Goal: Information Seeking & Learning: Understand process/instructions

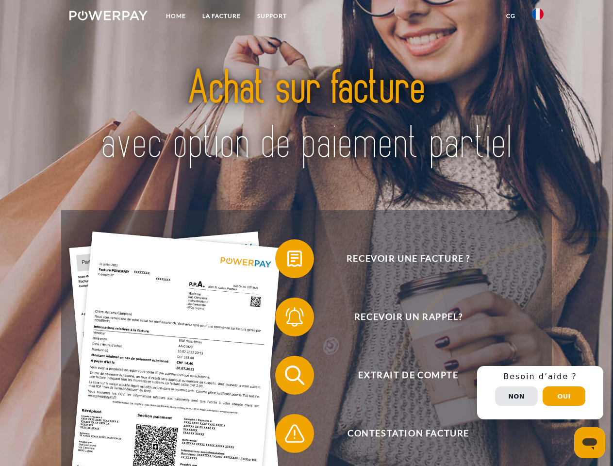
click at [108, 17] on img at bounding box center [108, 16] width 78 height 10
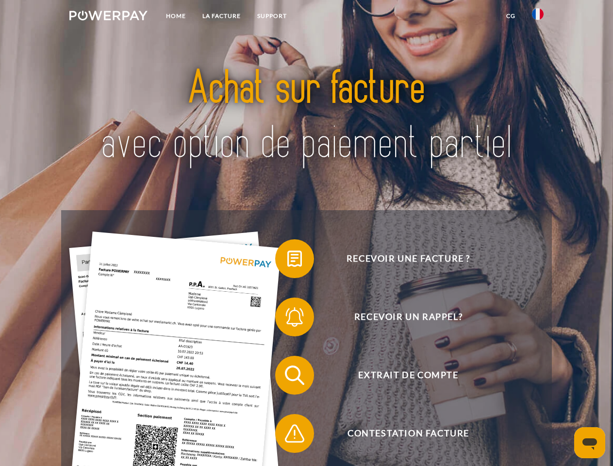
click at [538, 17] on img at bounding box center [538, 14] width 12 height 12
click at [511, 16] on link "CG" at bounding box center [511, 15] width 26 height 17
click at [288, 261] on span at bounding box center [280, 259] width 49 height 49
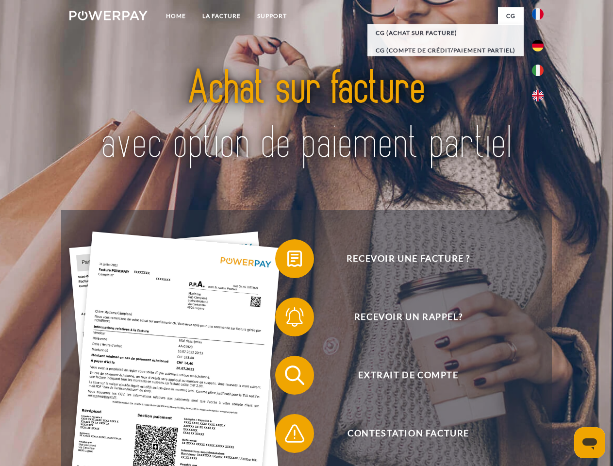
click at [288, 319] on span at bounding box center [280, 317] width 49 height 49
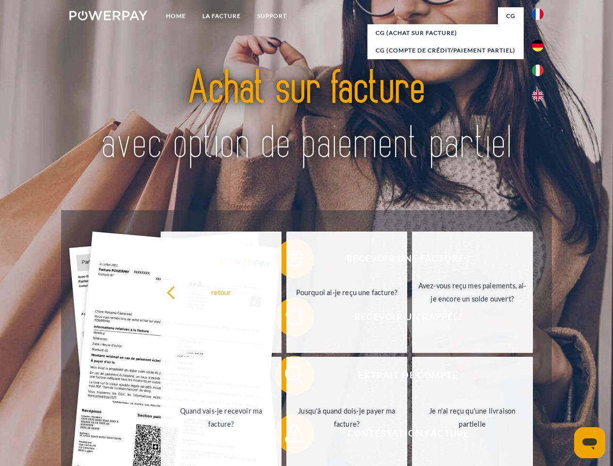
click at [288, 377] on link "Jusqu'à quand dois-je payer ma facture?" at bounding box center [347, 417] width 121 height 121
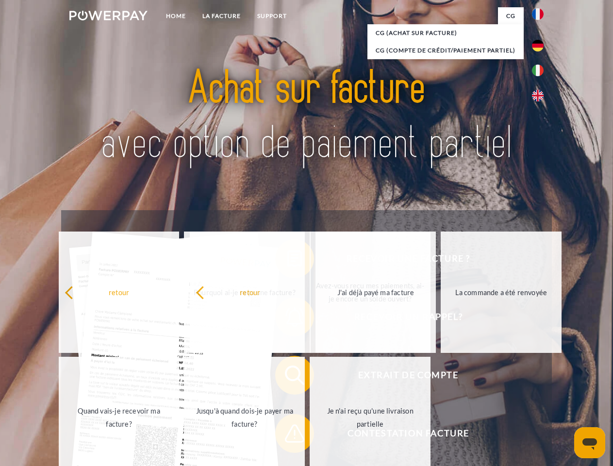
click at [288, 436] on span at bounding box center [280, 433] width 49 height 49
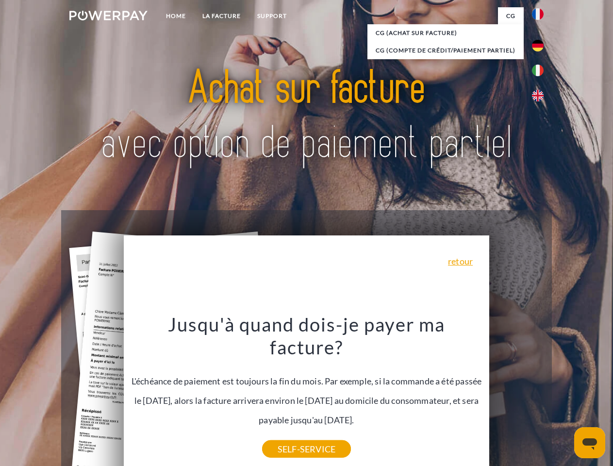
click at [541, 393] on div "Recevoir une facture ? Recevoir un rappel? Extrait de compte retour" at bounding box center [306, 404] width 491 height 389
click at [517, 395] on span "Extrait de compte" at bounding box center [408, 375] width 238 height 39
click at [564, 396] on header "Home LA FACTURE Support" at bounding box center [306, 335] width 613 height 671
